Goal: Complete application form

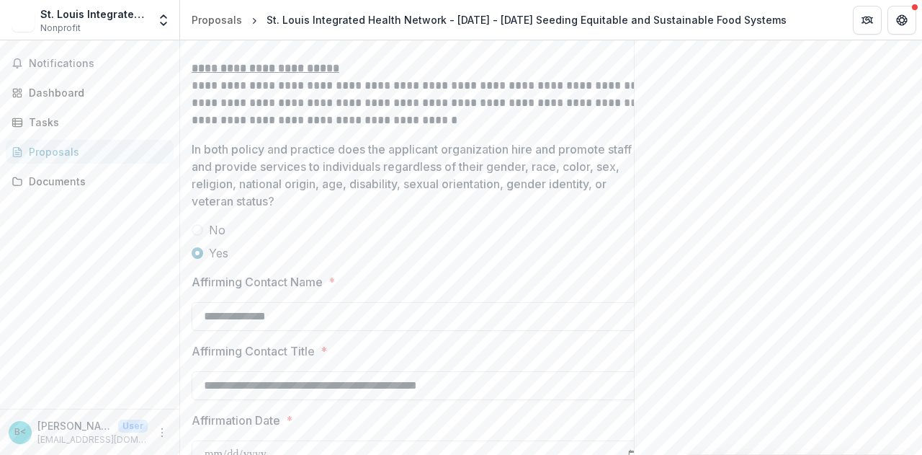
scroll to position [3109, 0]
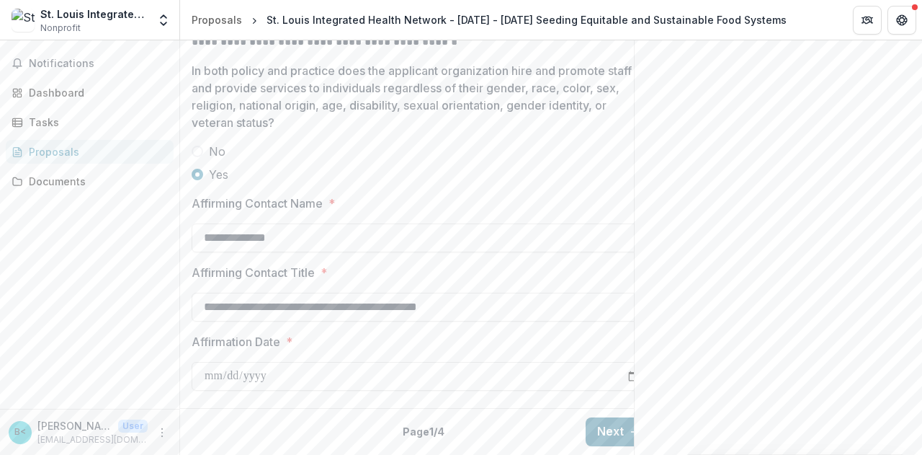
click at [596, 417] on button "Next" at bounding box center [619, 431] width 67 height 29
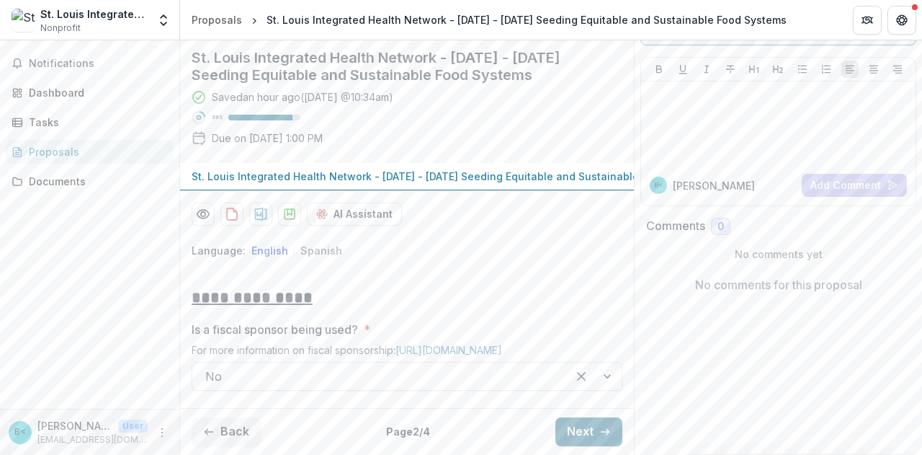
scroll to position [233, 0]
click at [593, 422] on button "Next" at bounding box center [589, 431] width 67 height 29
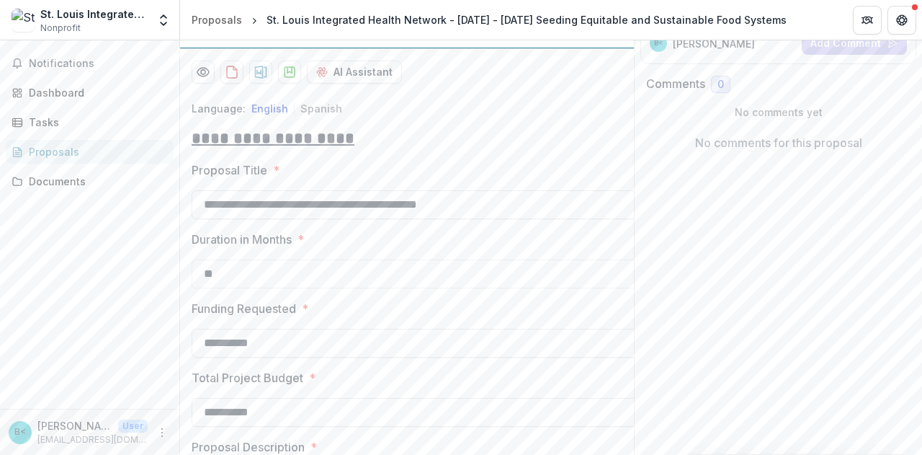
scroll to position [1203, 0]
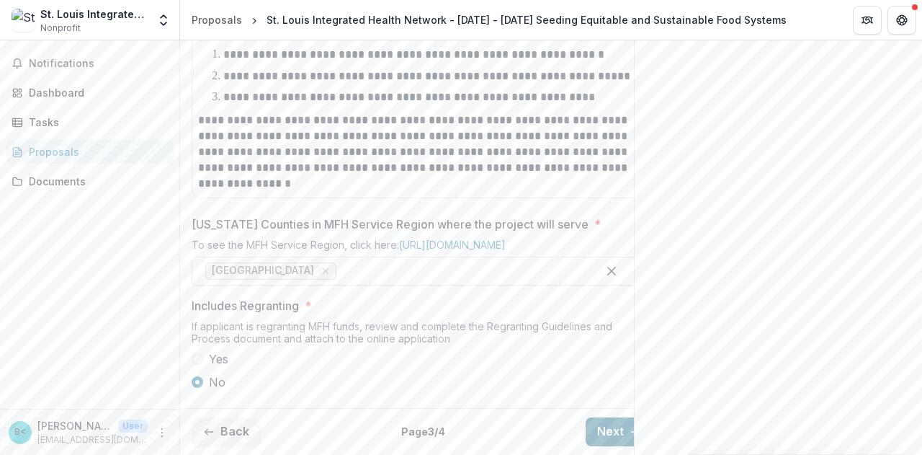
click at [601, 420] on button "Next" at bounding box center [619, 431] width 67 height 29
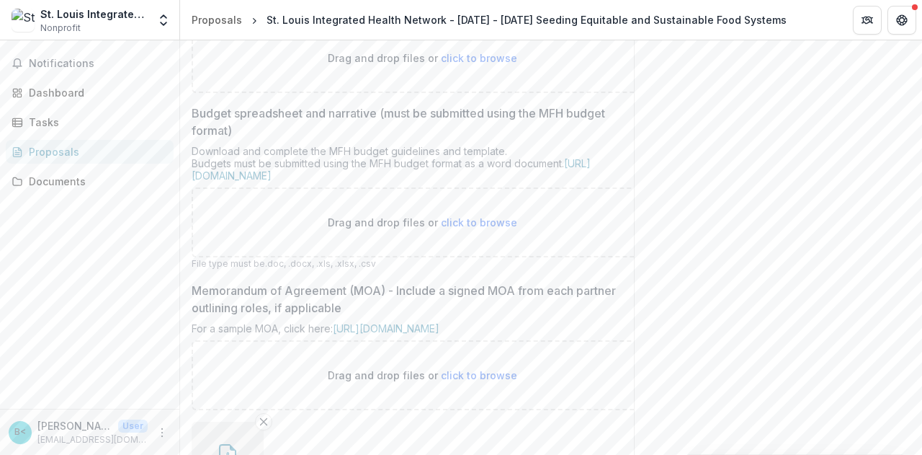
scroll to position [642, 0]
click at [468, 63] on span "click to browse" at bounding box center [479, 57] width 76 height 12
type input "**********"
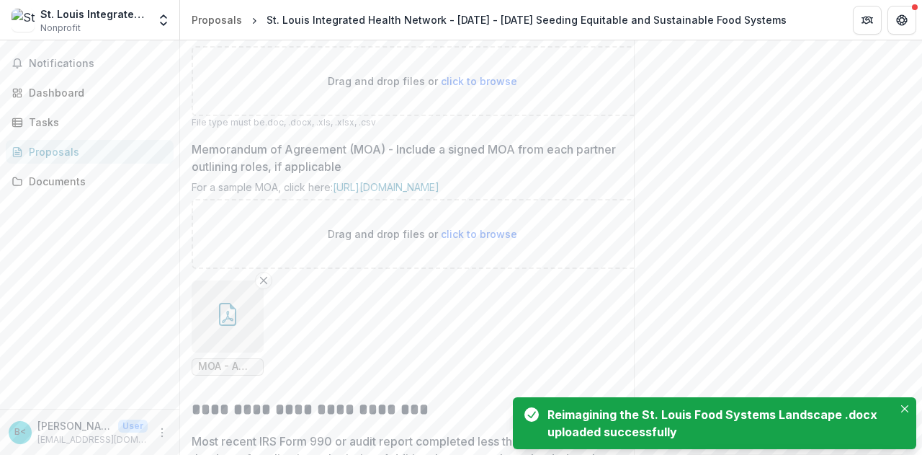
scroll to position [908, 0]
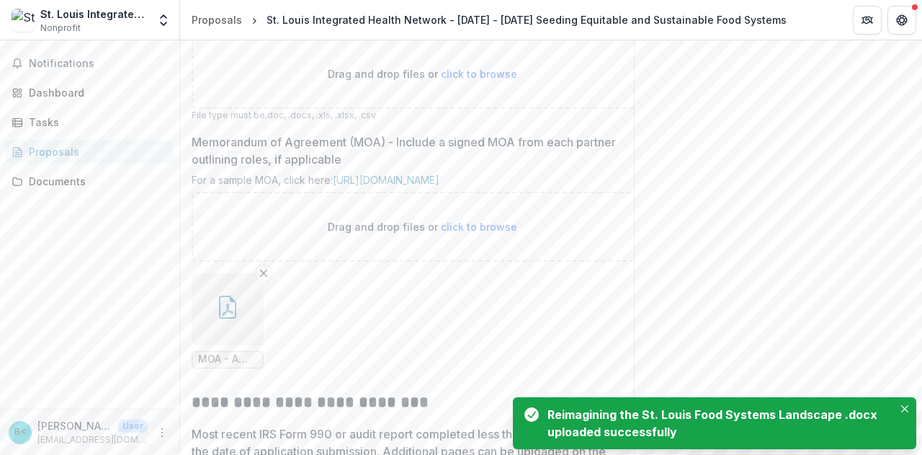
click at [489, 80] on span "click to browse" at bounding box center [479, 74] width 76 height 12
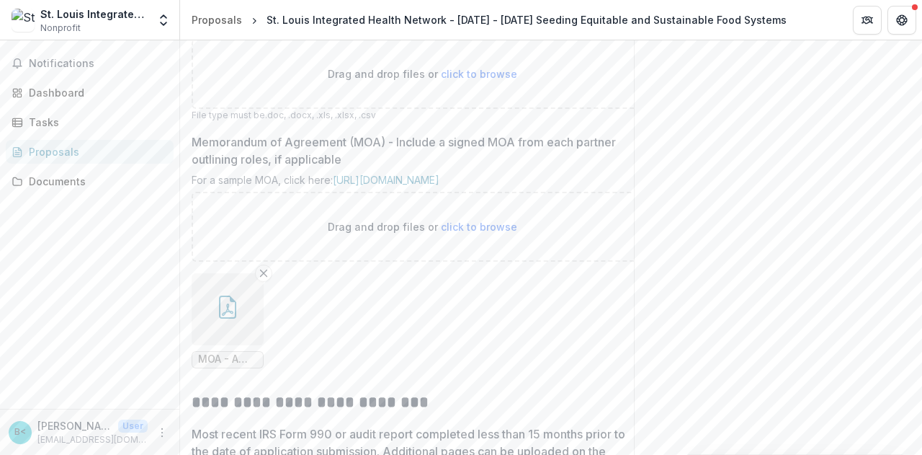
type input "**********"
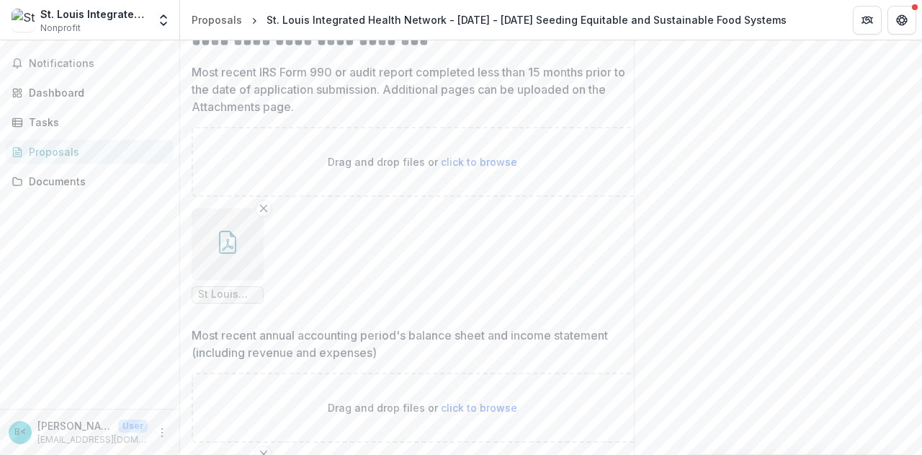
scroll to position [1389, 0]
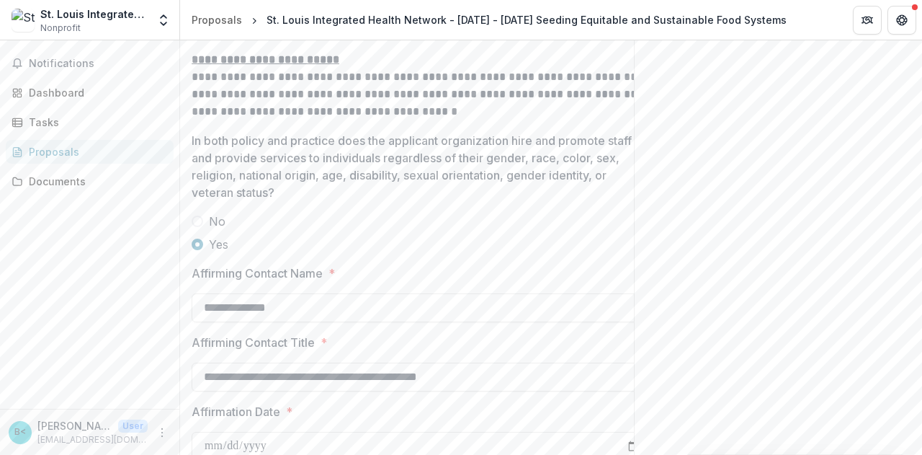
scroll to position [3109, 0]
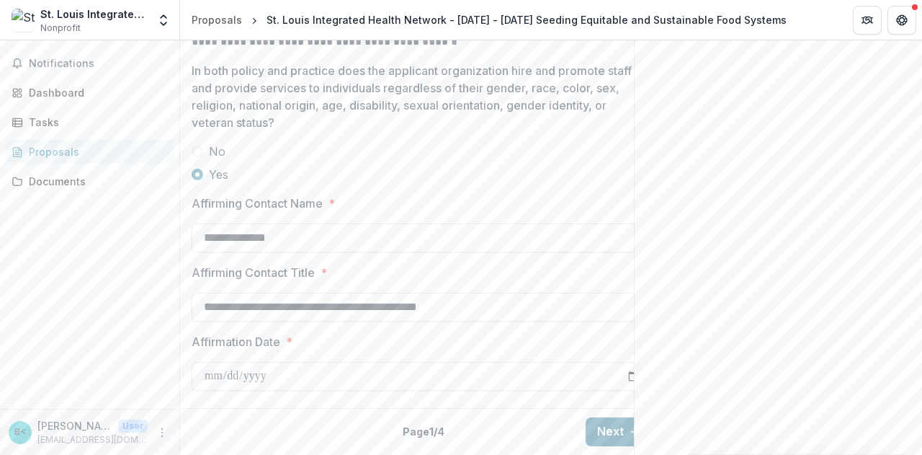
click at [600, 419] on button "Next" at bounding box center [619, 431] width 67 height 29
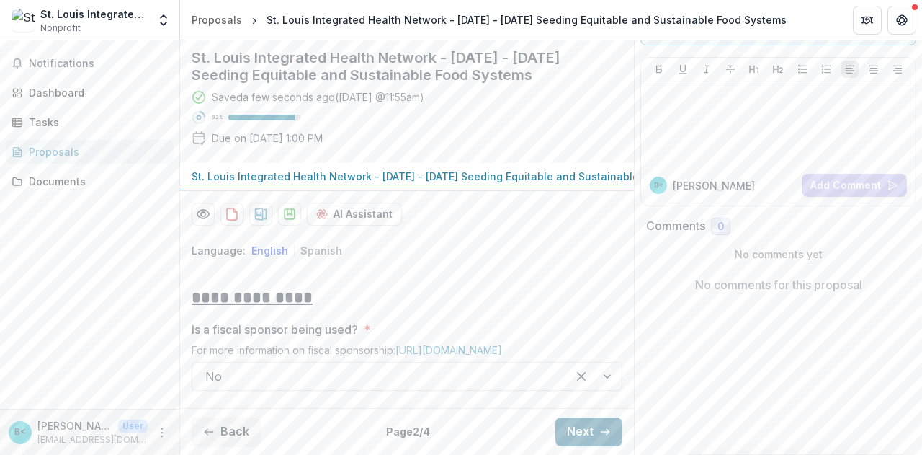
scroll to position [233, 0]
click at [608, 419] on button "Next" at bounding box center [589, 431] width 67 height 29
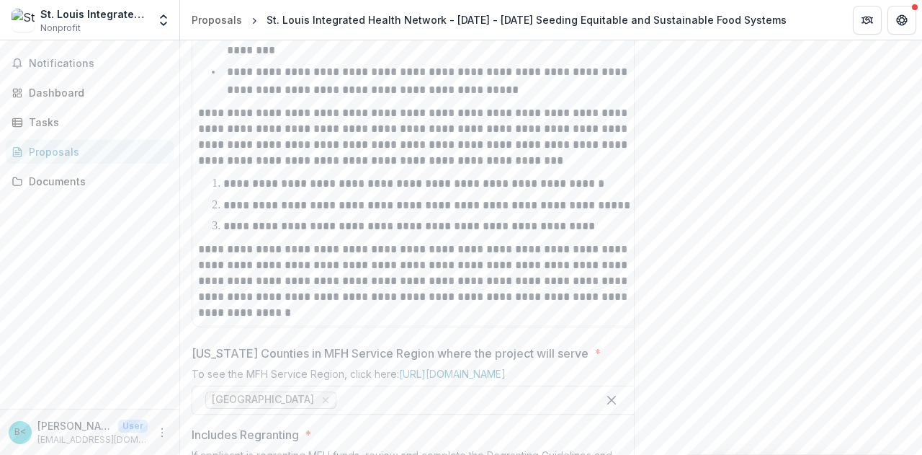
scroll to position [1203, 0]
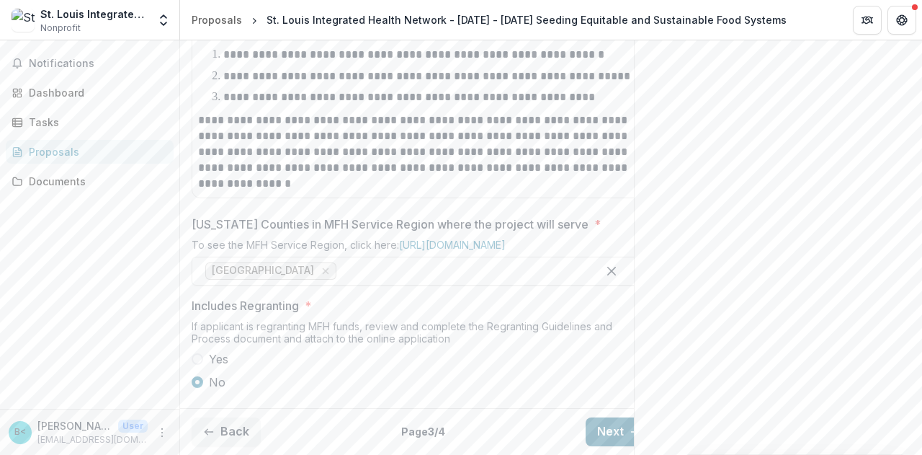
click at [618, 422] on button "Next" at bounding box center [619, 431] width 67 height 29
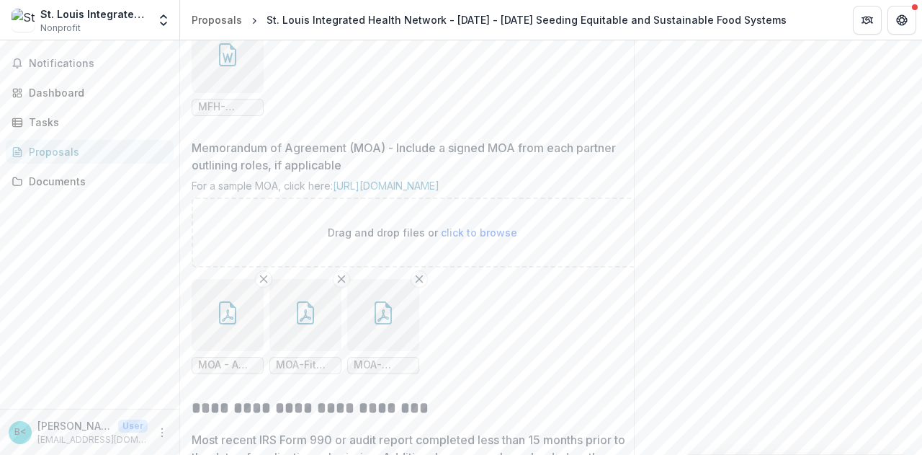
scroll to position [1030, 0]
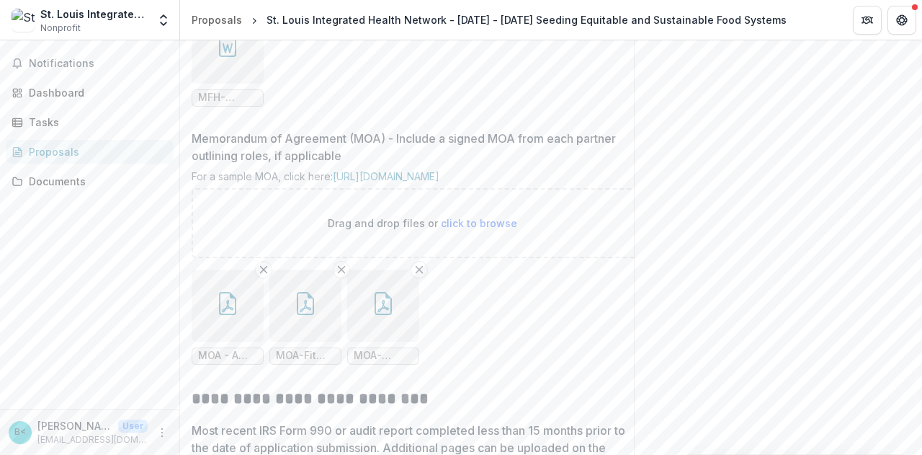
click at [229, 107] on span "MFH-Grant-Acknowledgement [DATE].doc" at bounding box center [228, 97] width 72 height 17
click at [222, 57] on icon "button" at bounding box center [227, 45] width 23 height 23
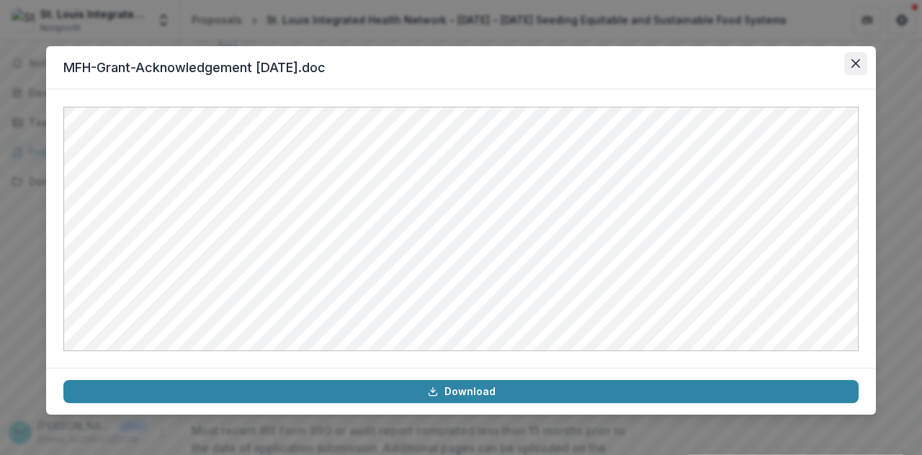
click at [860, 67] on icon "Close" at bounding box center [856, 63] width 9 height 9
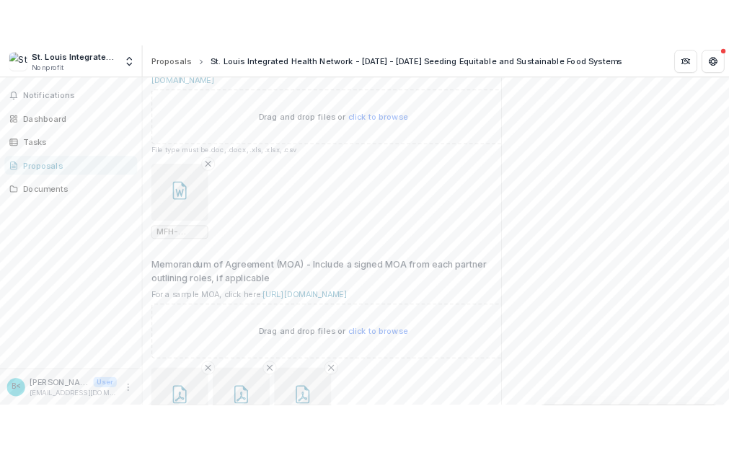
scroll to position [909, 0]
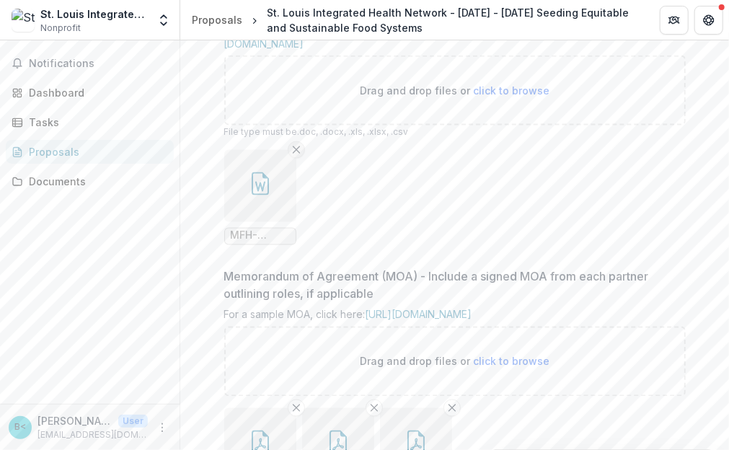
click at [290, 156] on icon "Remove File" at bounding box center [296, 150] width 12 height 12
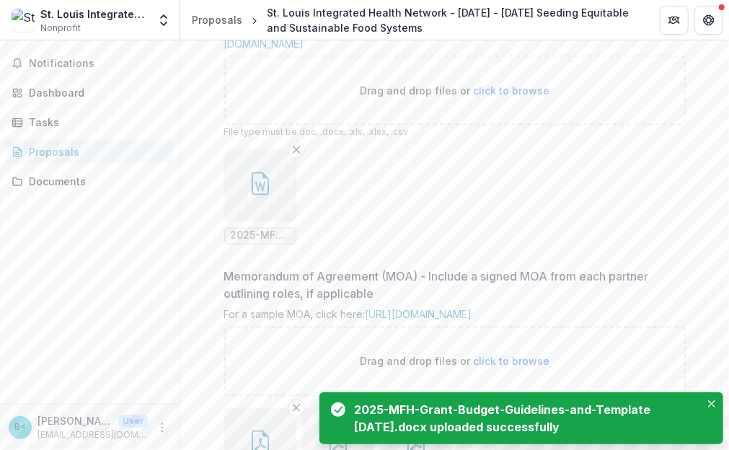
click at [239, 222] on button "button" at bounding box center [260, 186] width 72 height 72
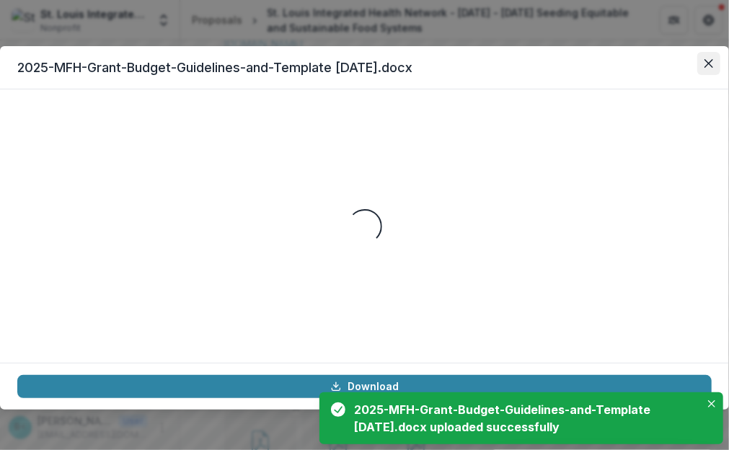
click at [708, 66] on icon "Close" at bounding box center [708, 63] width 9 height 9
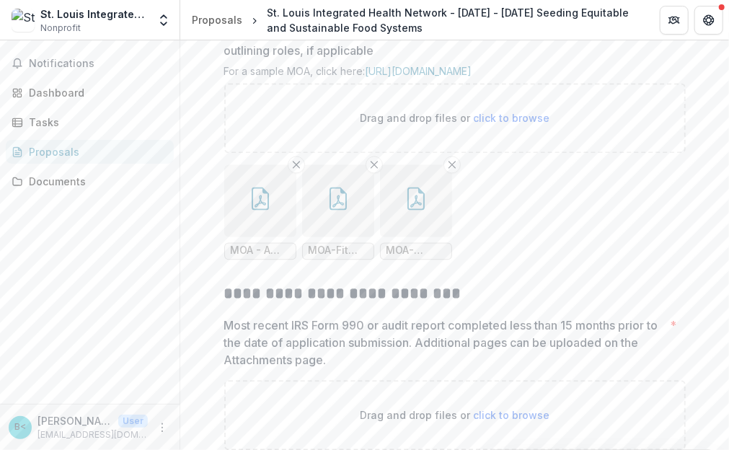
scroll to position [1268, 0]
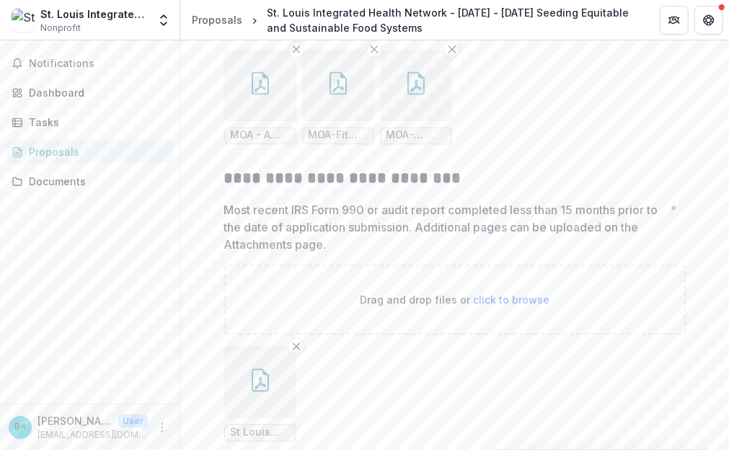
click at [398, 144] on div "MOA-Empowered Thriving Communities.pdf" at bounding box center [416, 96] width 72 height 95
click at [407, 94] on icon "button" at bounding box center [415, 82] width 23 height 23
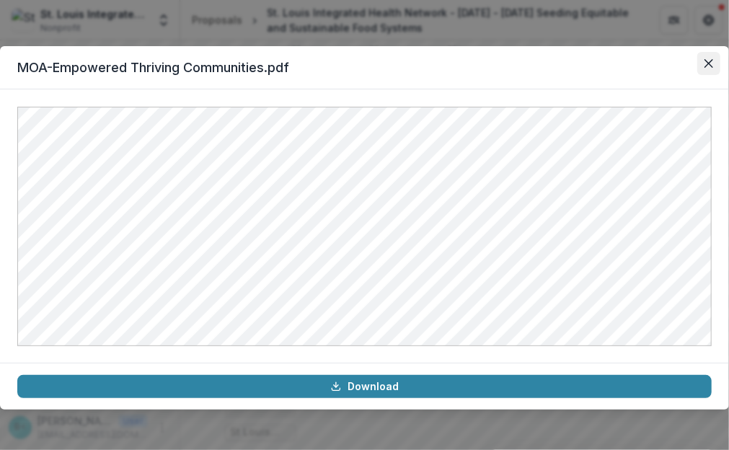
click at [705, 63] on icon "Close" at bounding box center [708, 63] width 9 height 9
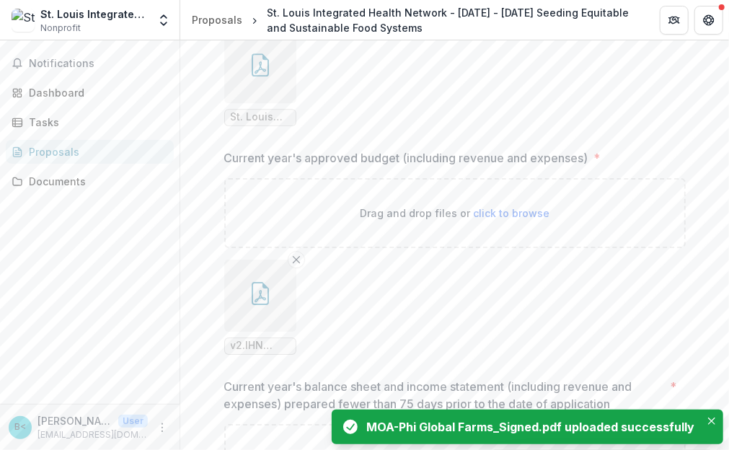
scroll to position [1829, 0]
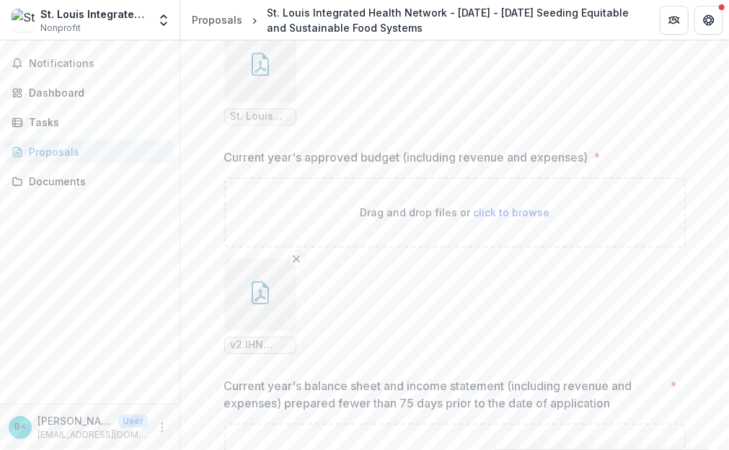
click at [249, 122] on span "St. Louis Integrated Health Network 2024 ye Final.pdf" at bounding box center [260, 116] width 59 height 12
click at [251, 76] on icon "button" at bounding box center [259, 64] width 17 height 23
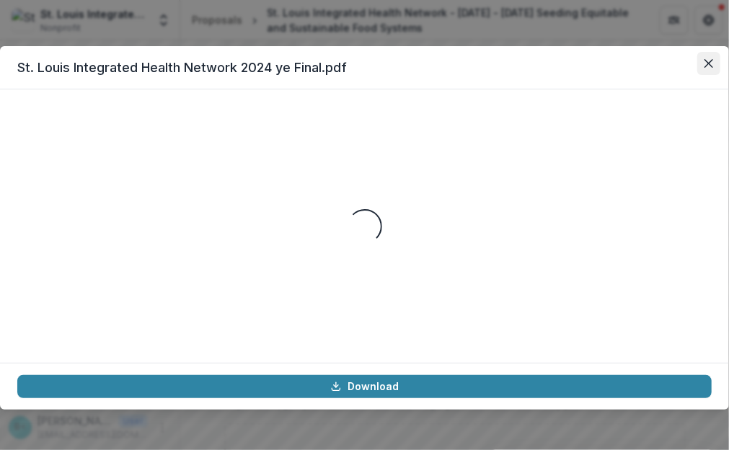
click at [708, 67] on icon "Close" at bounding box center [708, 63] width 9 height 9
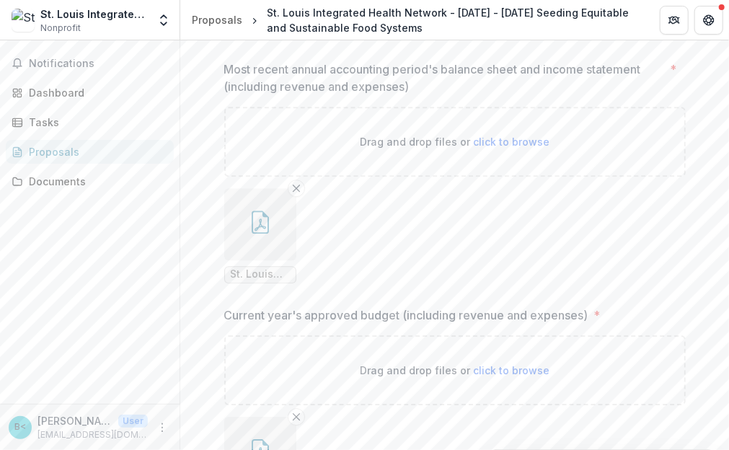
scroll to position [1670, 0]
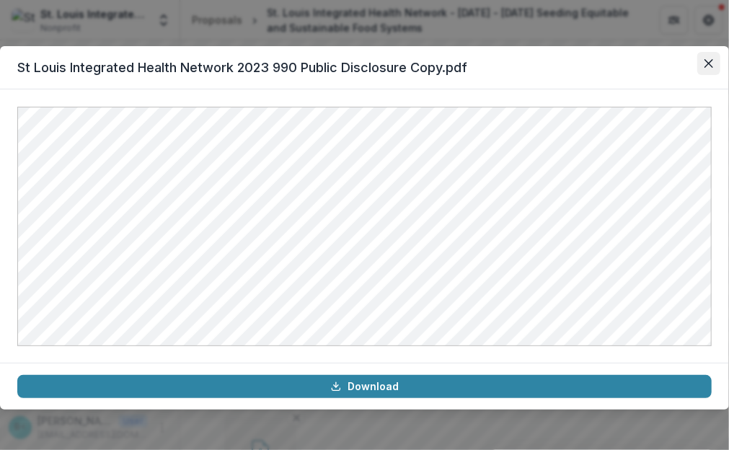
click at [701, 63] on button "Close" at bounding box center [708, 63] width 23 height 23
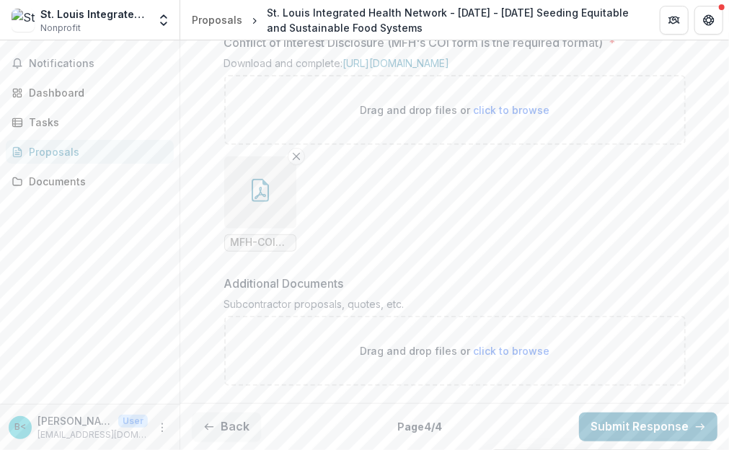
scroll to position [2542, 0]
click at [251, 228] on button "button" at bounding box center [260, 192] width 72 height 72
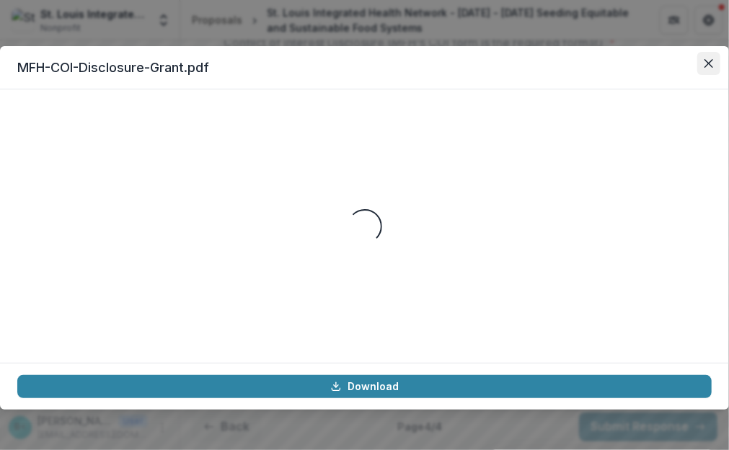
click at [712, 64] on icon "Close" at bounding box center [708, 63] width 9 height 9
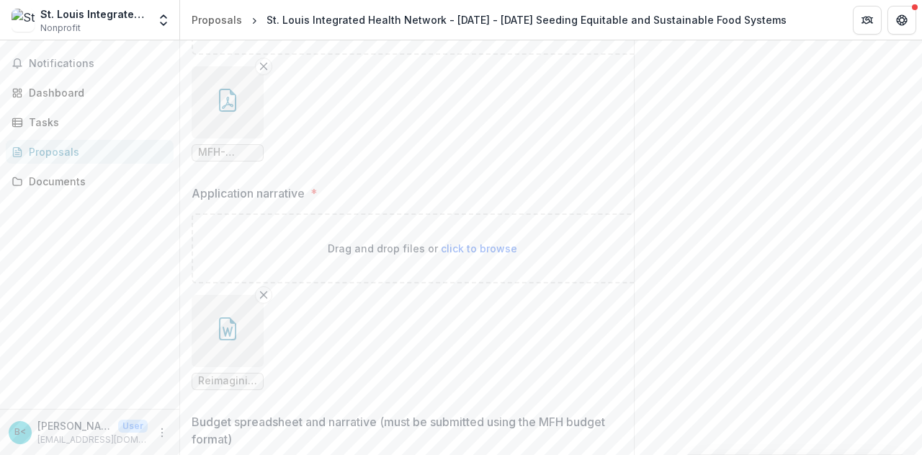
scroll to position [450, 0]
click at [226, 110] on icon "button" at bounding box center [228, 103] width 12 height 12
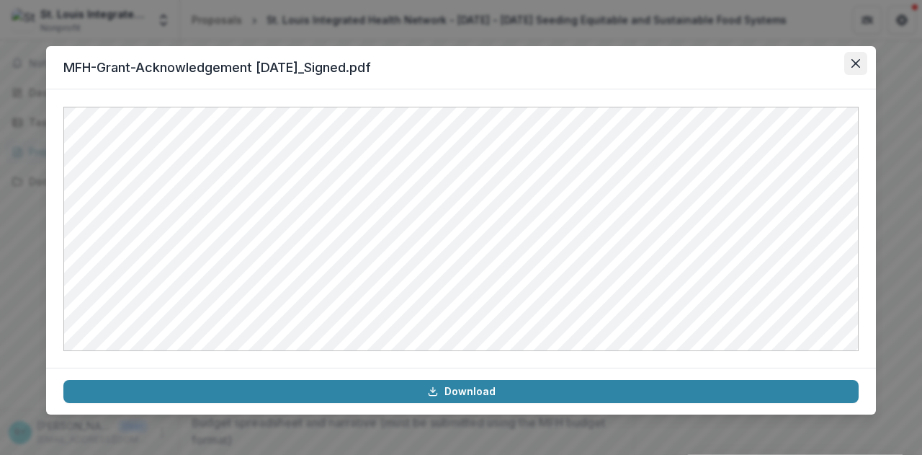
click at [852, 66] on icon "Close" at bounding box center [856, 63] width 9 height 9
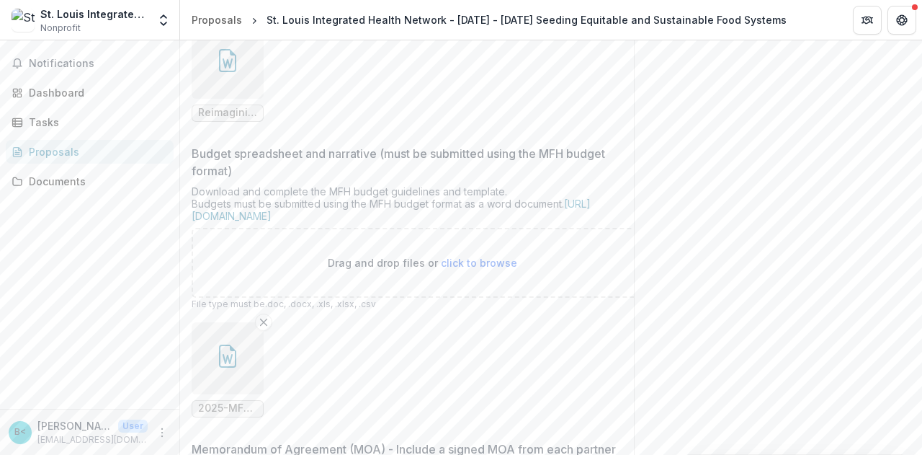
scroll to position [720, 0]
click at [236, 71] on icon "button" at bounding box center [227, 59] width 17 height 23
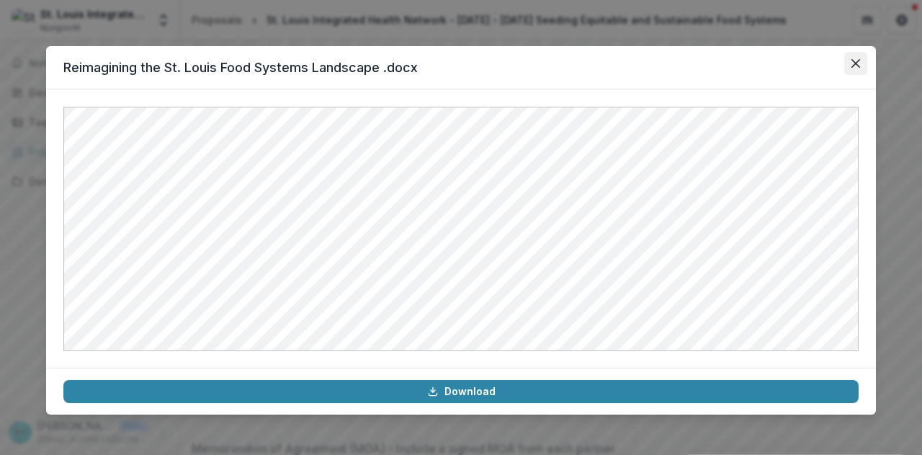
click at [856, 57] on button "Close" at bounding box center [856, 63] width 23 height 23
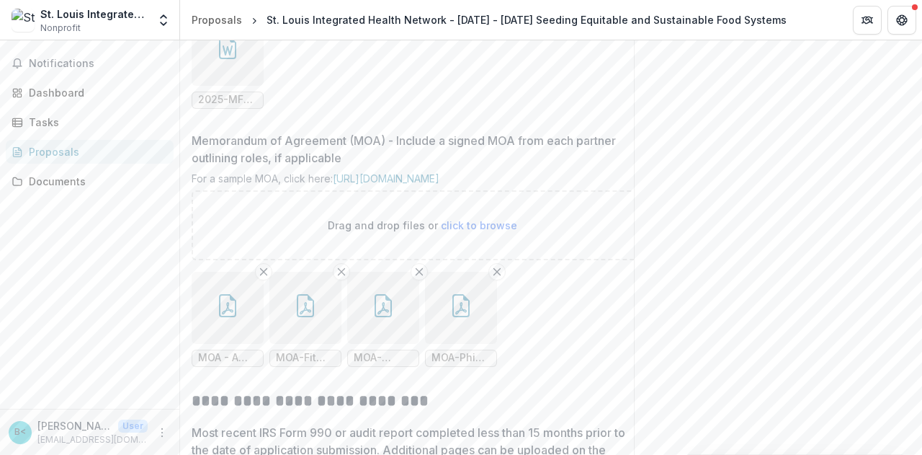
scroll to position [1028, 0]
click at [217, 58] on icon "button" at bounding box center [227, 46] width 23 height 23
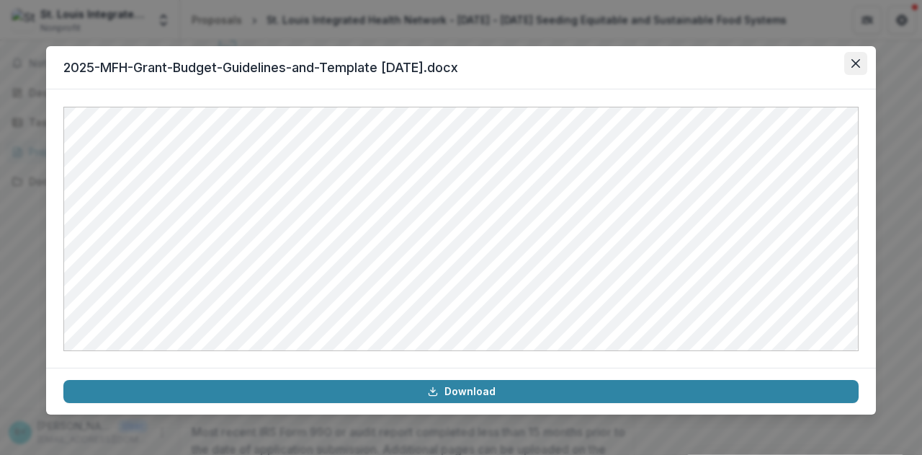
click at [859, 60] on icon "Close" at bounding box center [856, 63] width 9 height 9
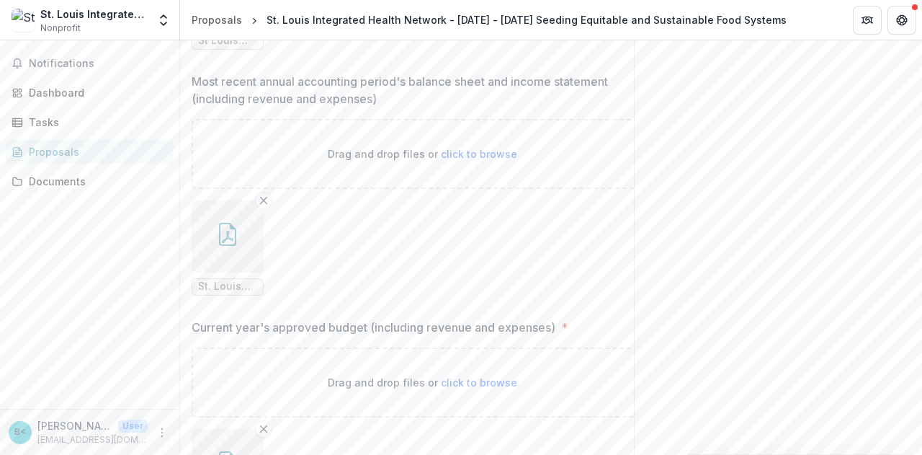
scroll to position [1642, 0]
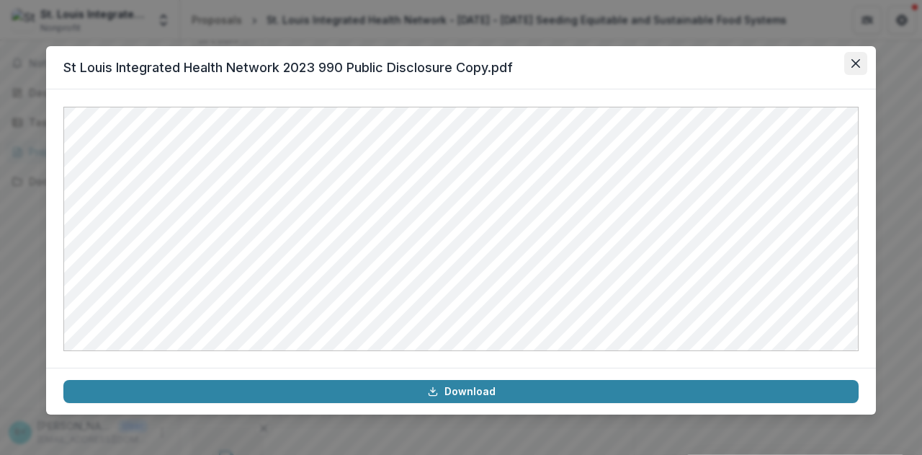
click at [852, 68] on button "Close" at bounding box center [856, 63] width 23 height 23
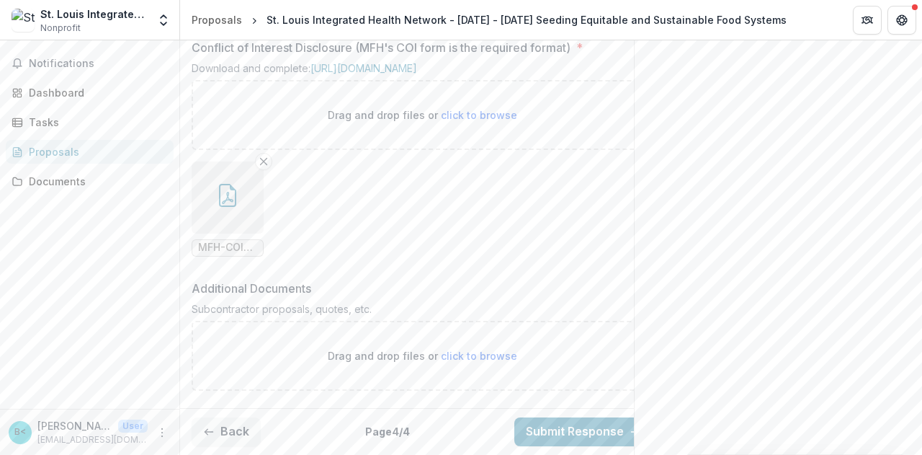
scroll to position [2547, 0]
click at [591, 417] on button "Submit Response" at bounding box center [583, 431] width 138 height 29
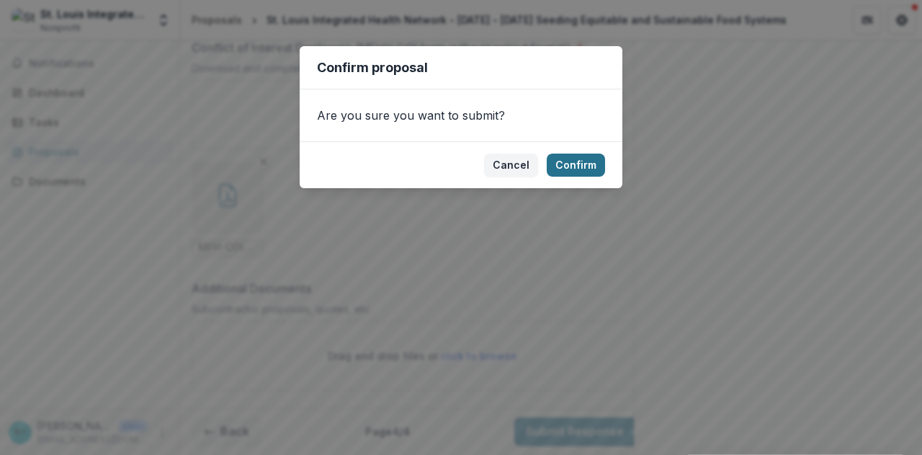
click at [569, 168] on button "Confirm" at bounding box center [576, 164] width 58 height 23
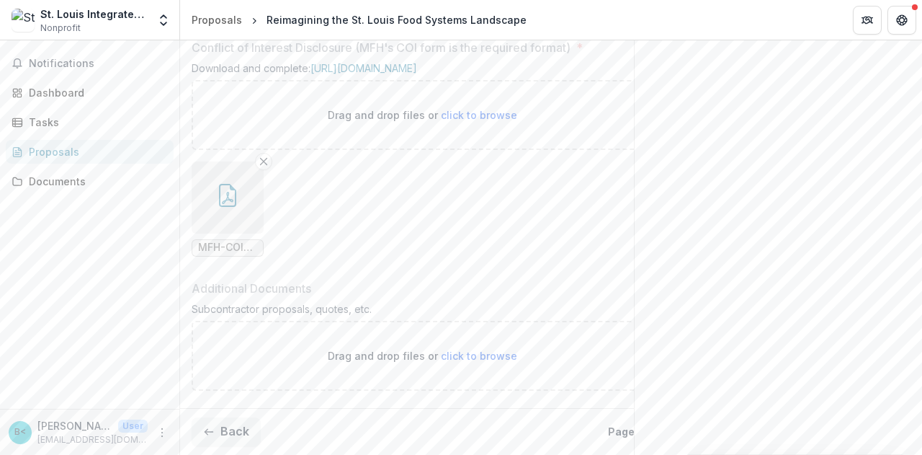
scroll to position [0, 35]
click at [61, 152] on div "Proposals" at bounding box center [95, 151] width 133 height 15
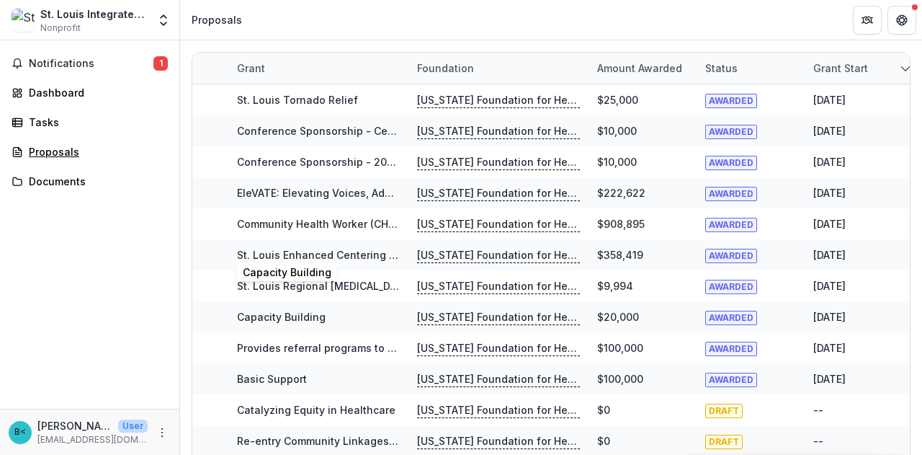
scroll to position [74, 0]
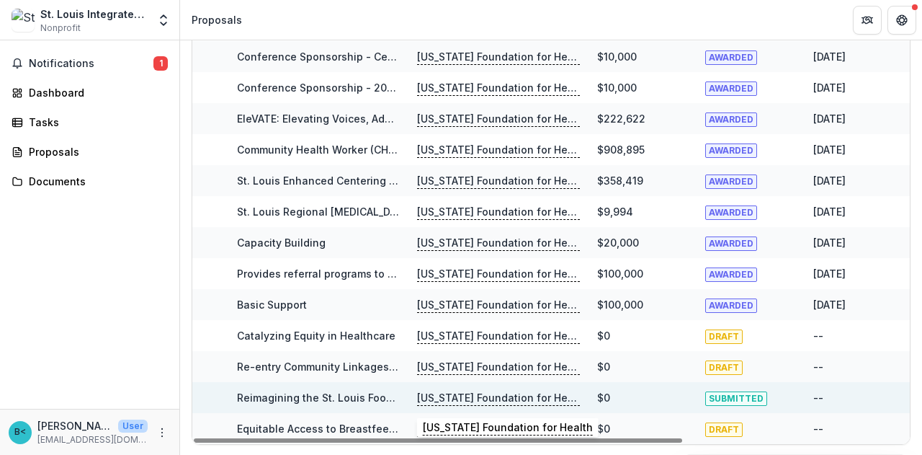
click at [500, 401] on p "[US_STATE] Foundation for Health" at bounding box center [498, 398] width 163 height 16
click at [350, 400] on link "Reimagining the St. Louis Food Systems Landscape" at bounding box center [367, 397] width 260 height 12
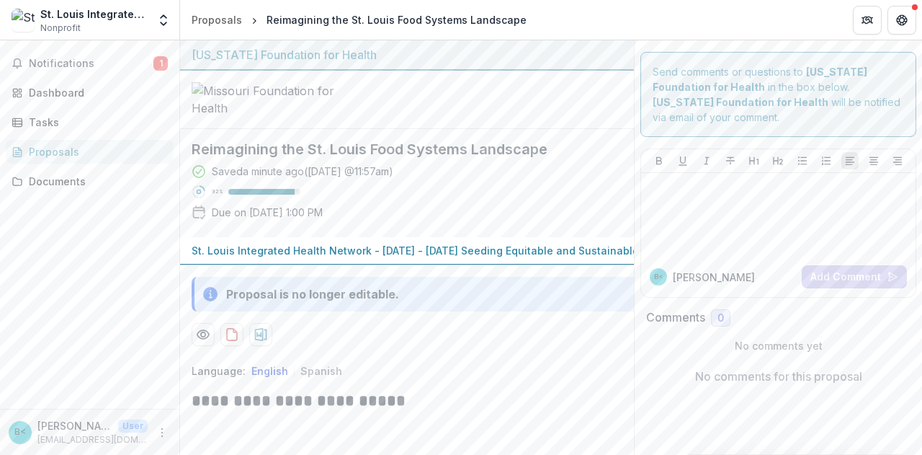
click at [66, 150] on div "Proposals" at bounding box center [95, 151] width 133 height 15
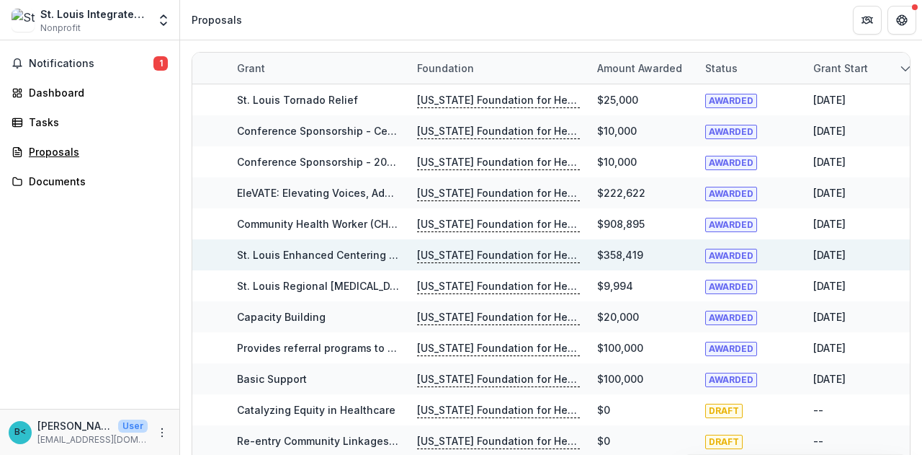
scroll to position [74, 0]
